Goal: Information Seeking & Learning: Learn about a topic

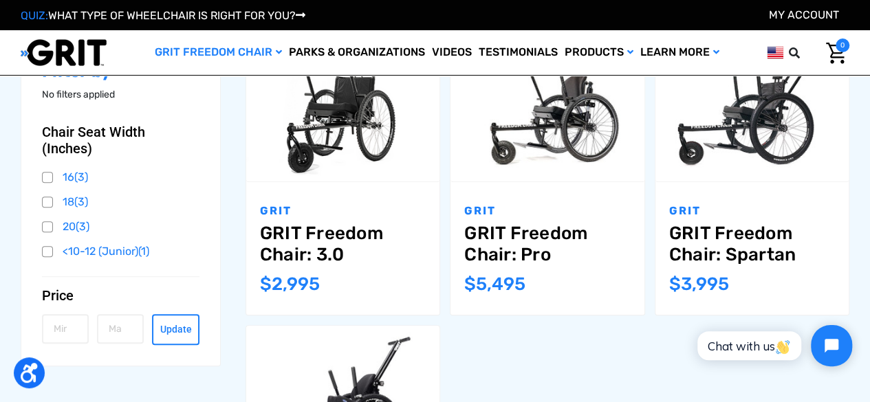
scroll to position [206, 0]
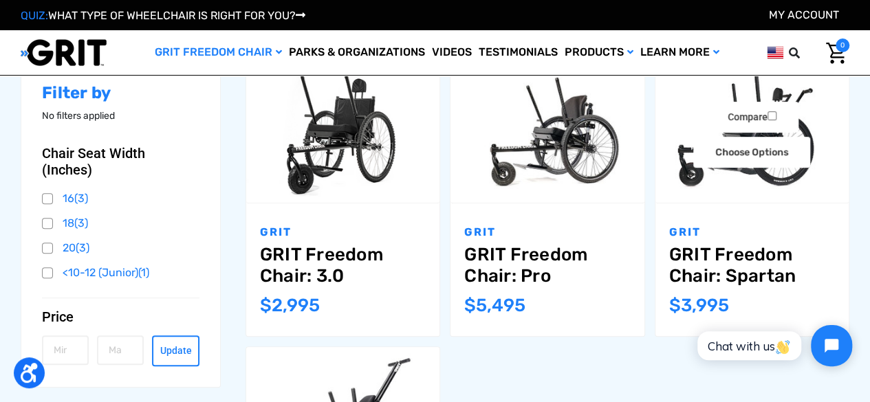
click at [691, 252] on link "GRIT Freedom Chair: Spartan" at bounding box center [752, 265] width 166 height 43
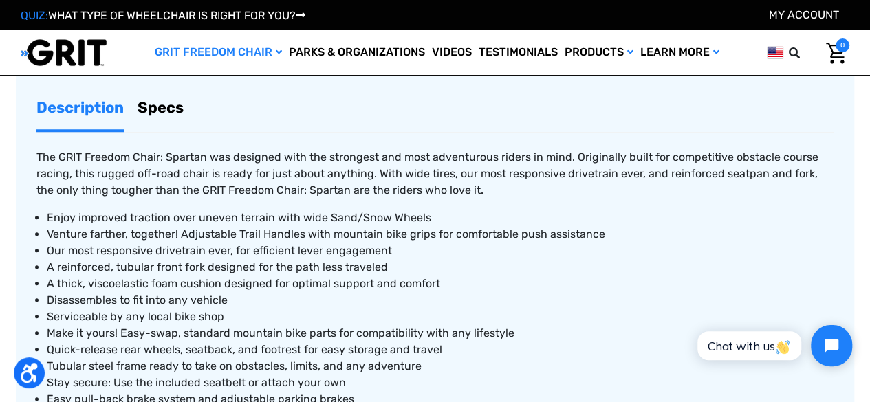
scroll to position [550, 0]
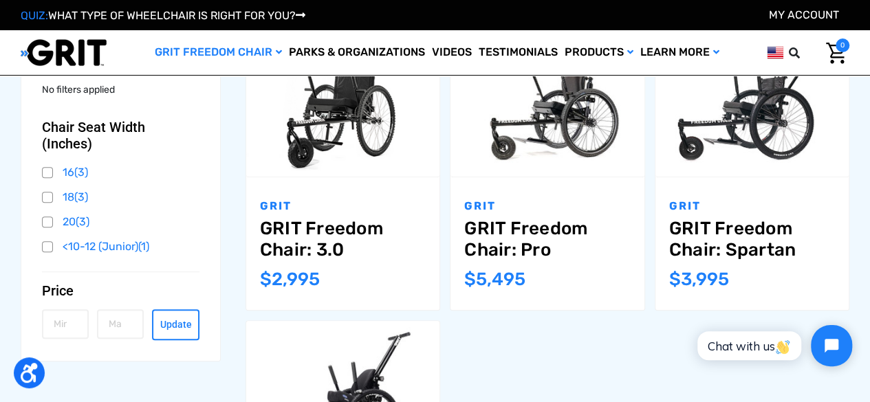
scroll to position [212, 0]
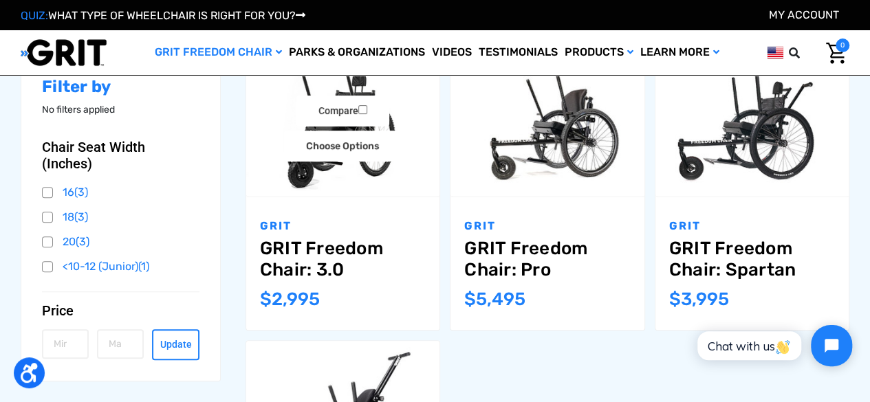
click at [309, 246] on link "GRIT Freedom Chair: 3.0" at bounding box center [343, 259] width 166 height 43
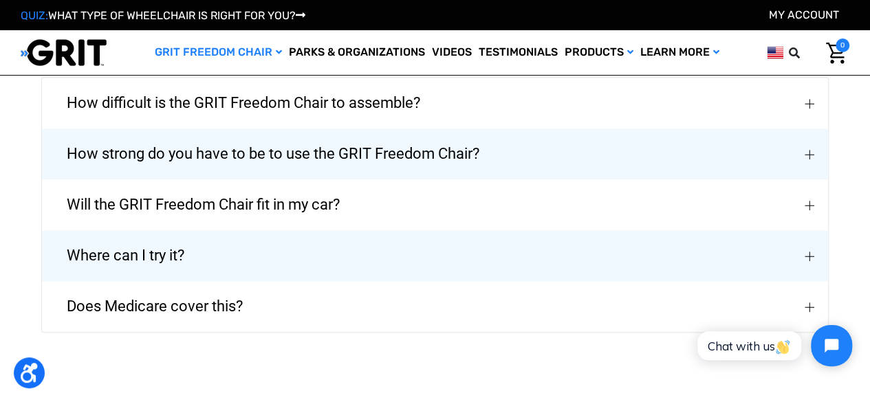
scroll to position [3300, 0]
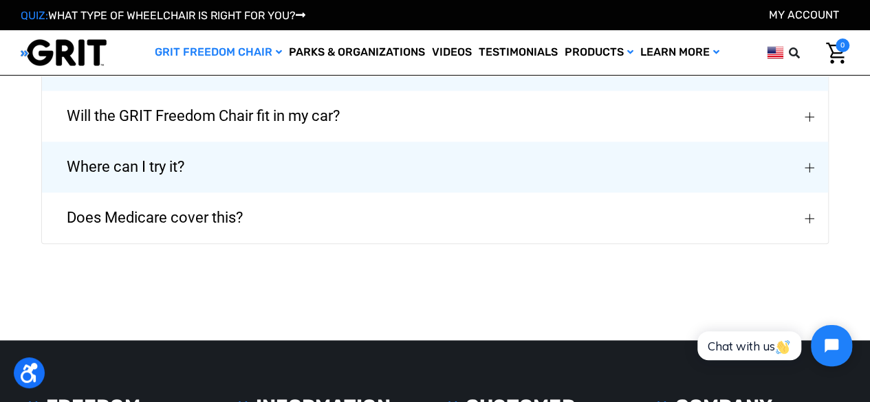
click at [179, 212] on span "Does Medicare cover this?" at bounding box center [154, 217] width 217 height 49
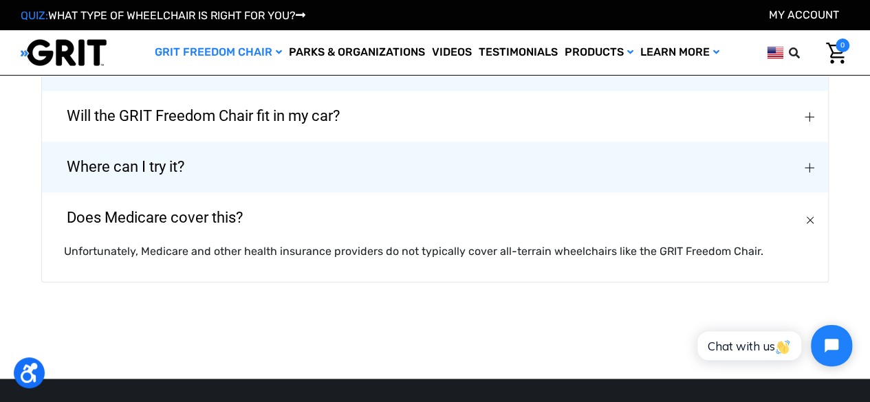
click at [179, 212] on span "Does Medicare cover this?" at bounding box center [154, 217] width 217 height 49
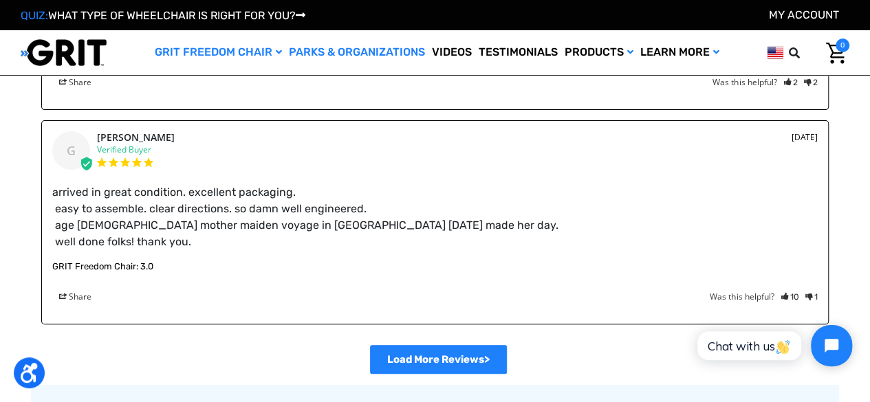
scroll to position [2681, 0]
